Goal: Register for event/course

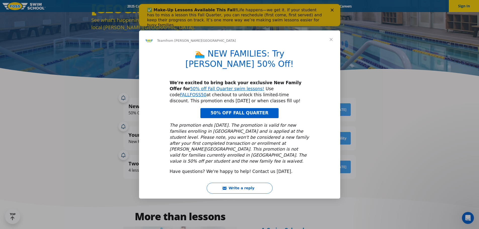
click at [332, 47] on span "Close" at bounding box center [331, 39] width 18 height 18
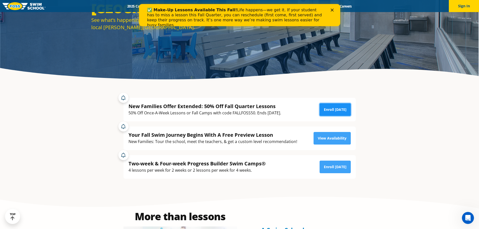
click at [333, 109] on link "Enroll [DATE]" at bounding box center [335, 109] width 31 height 13
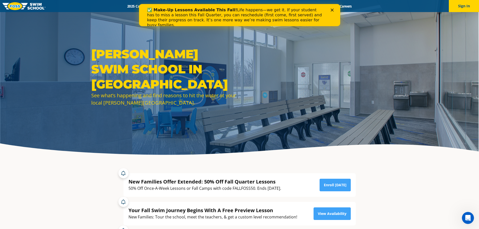
click at [34, 10] on link at bounding box center [24, 6] width 43 height 12
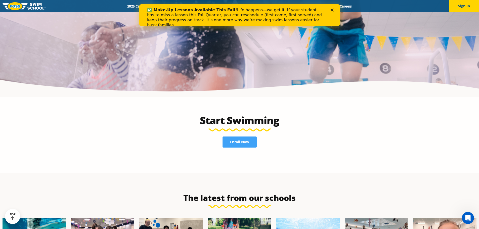
scroll to position [1081, 0]
